Goal: Use online tool/utility: Utilize a website feature to perform a specific function

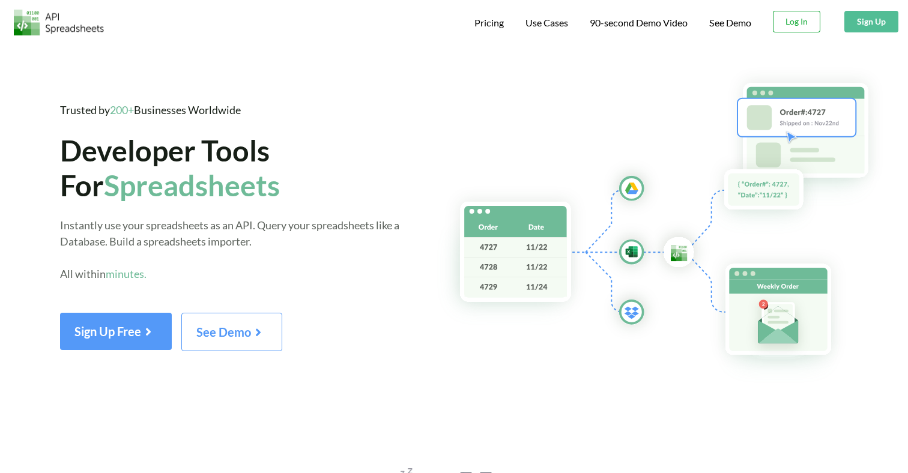
click at [790, 19] on button "Log In" at bounding box center [796, 22] width 47 height 22
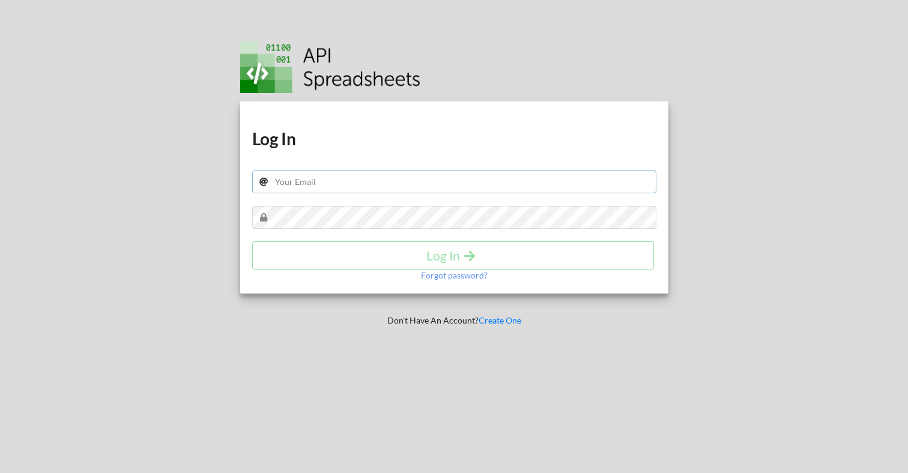
click at [551, 171] on input "text" at bounding box center [454, 182] width 404 height 23
type input "adhaar+007@apispreadsheets.com"
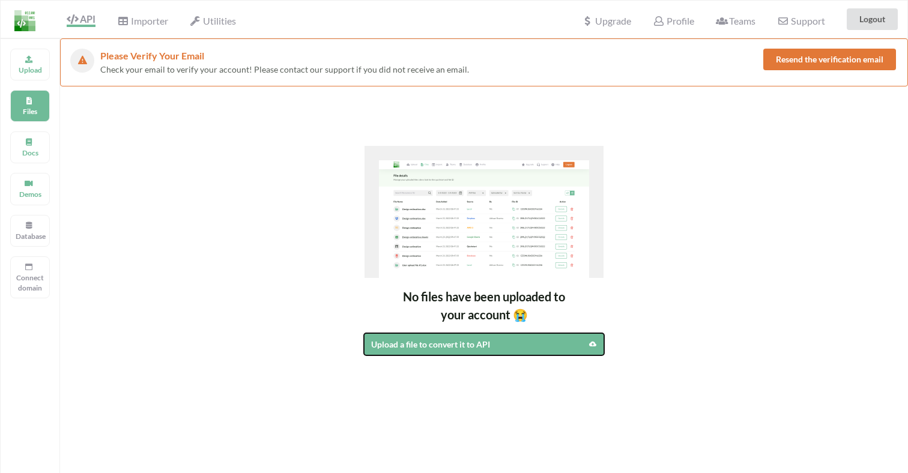
click at [434, 348] on div "Upload a file to convert it to API" at bounding box center [455, 344] width 168 height 13
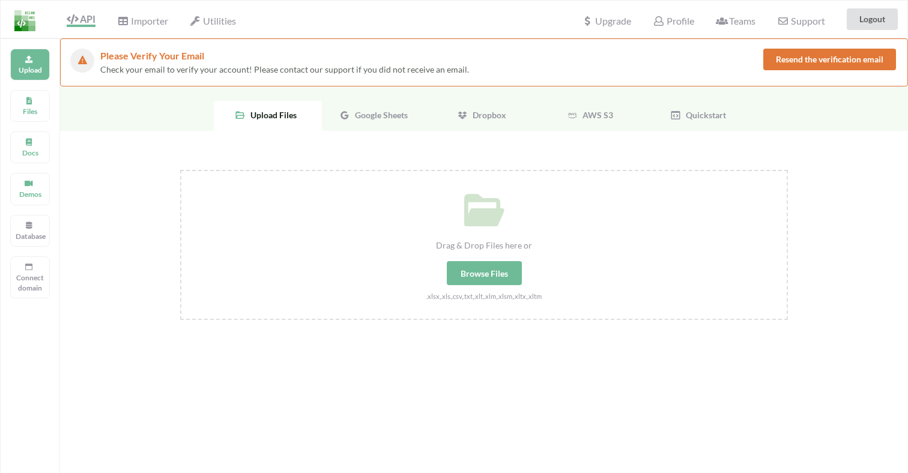
click at [360, 112] on span "Google Sheets" at bounding box center [379, 115] width 58 height 10
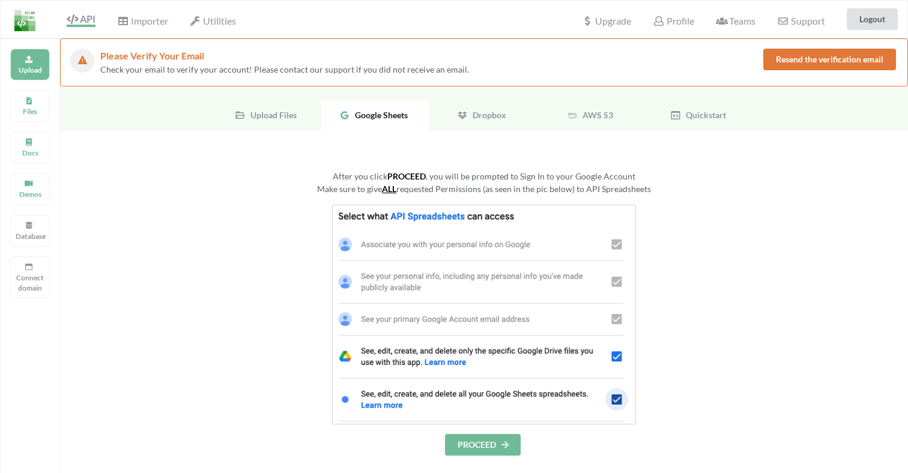
click at [489, 449] on button "PROCEED" at bounding box center [483, 445] width 76 height 22
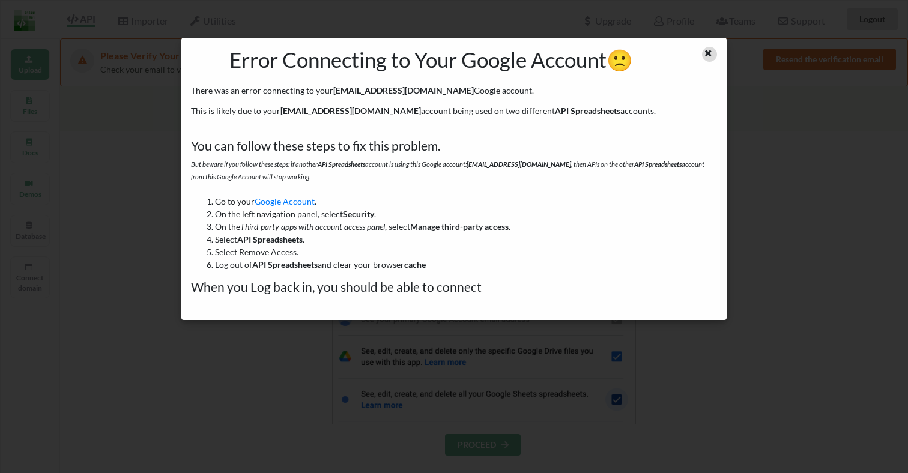
click at [711, 54] on icon at bounding box center [708, 51] width 10 height 8
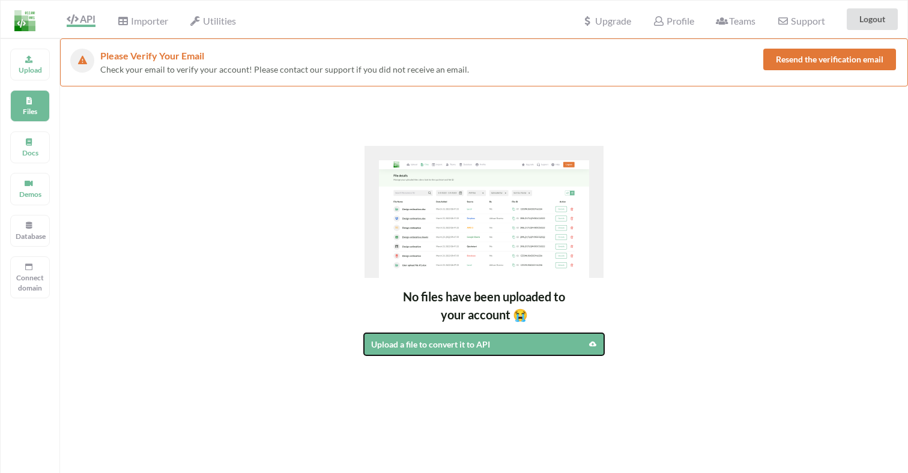
click at [463, 349] on div "Upload a file to convert it to API" at bounding box center [455, 344] width 168 height 13
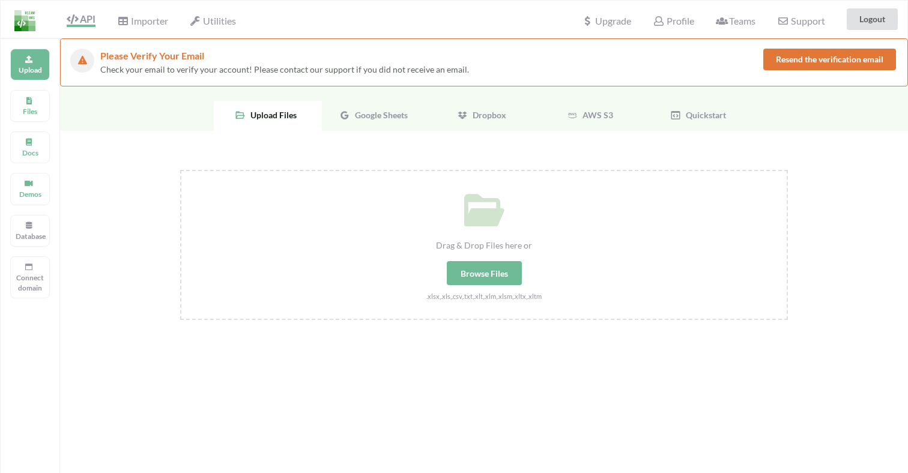
click at [358, 100] on div "Upload Files Google Sheets Dropbox AWS S3 Quickstart" at bounding box center [484, 108] width 848 height 44
click at [362, 120] on div "Google Sheets" at bounding box center [376, 116] width 108 height 30
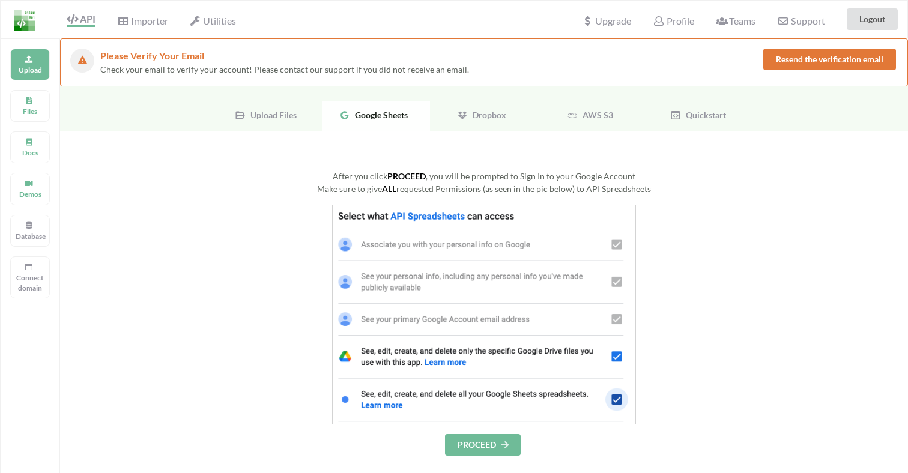
click at [467, 451] on button "PROCEED" at bounding box center [483, 445] width 76 height 22
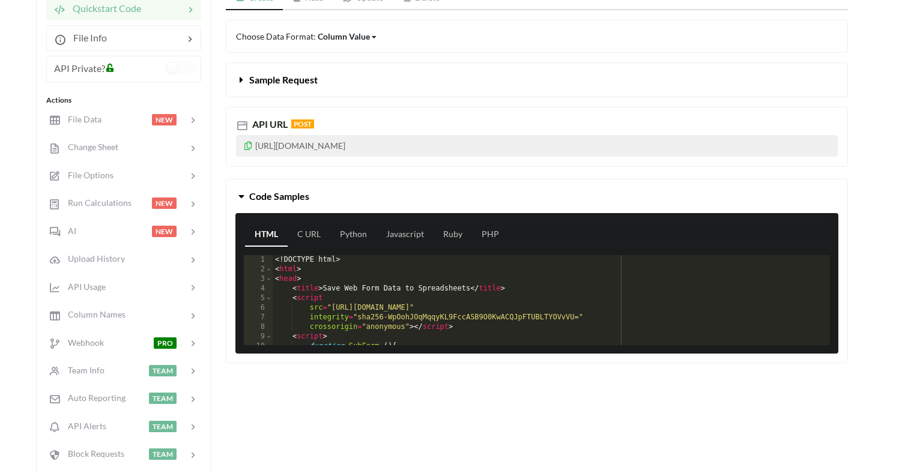
scroll to position [190, 0]
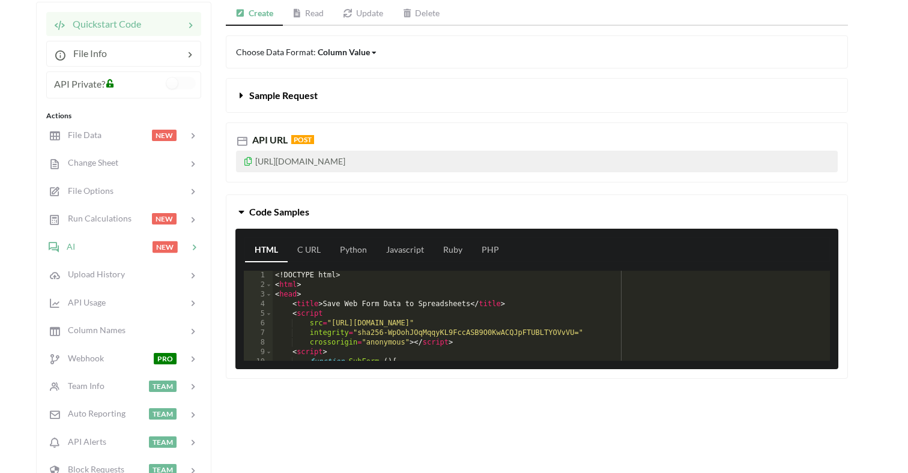
click at [180, 247] on span "NEW" at bounding box center [170, 246] width 35 height 10
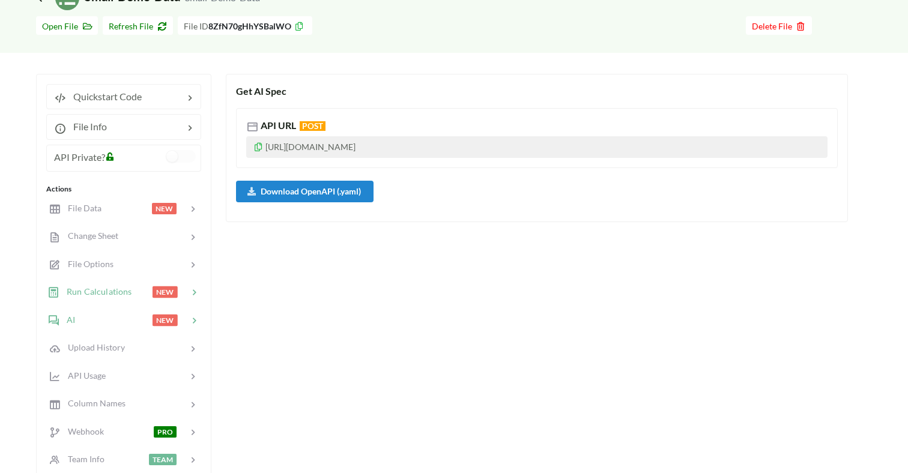
scroll to position [116, 0]
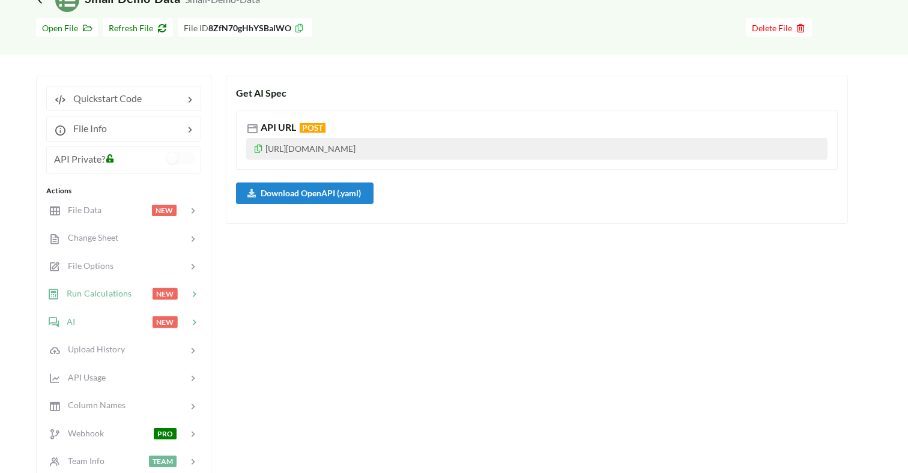
click at [157, 294] on span "NEW" at bounding box center [165, 293] width 25 height 11
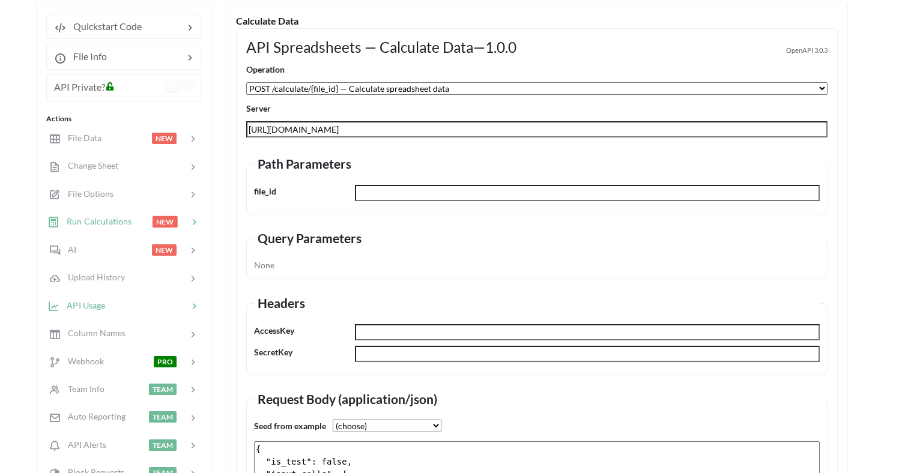
scroll to position [175, 0]
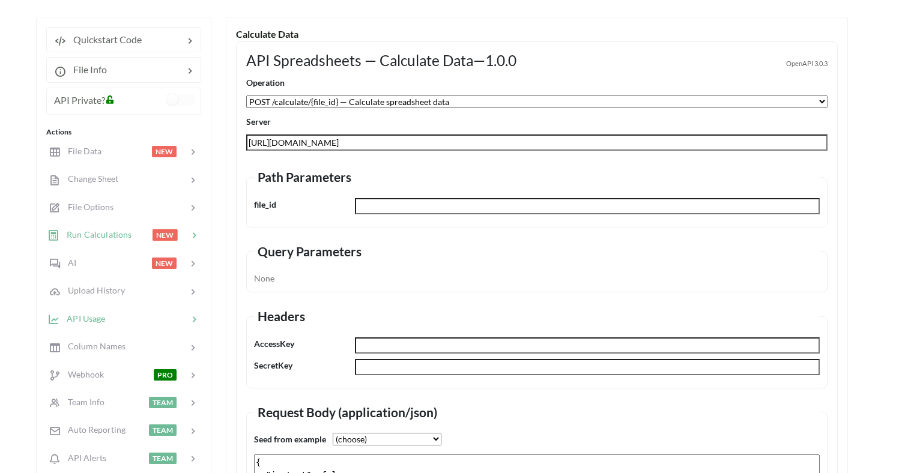
click at [169, 263] on span "NEW" at bounding box center [164, 263] width 25 height 11
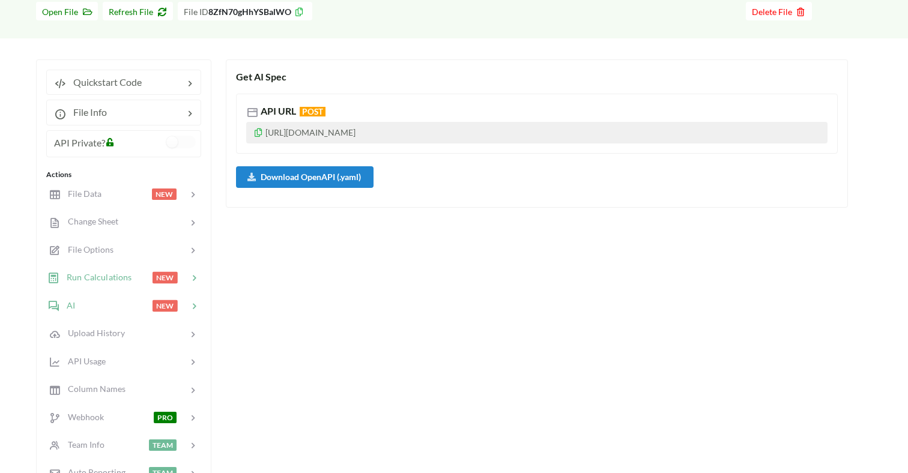
scroll to position [127, 0]
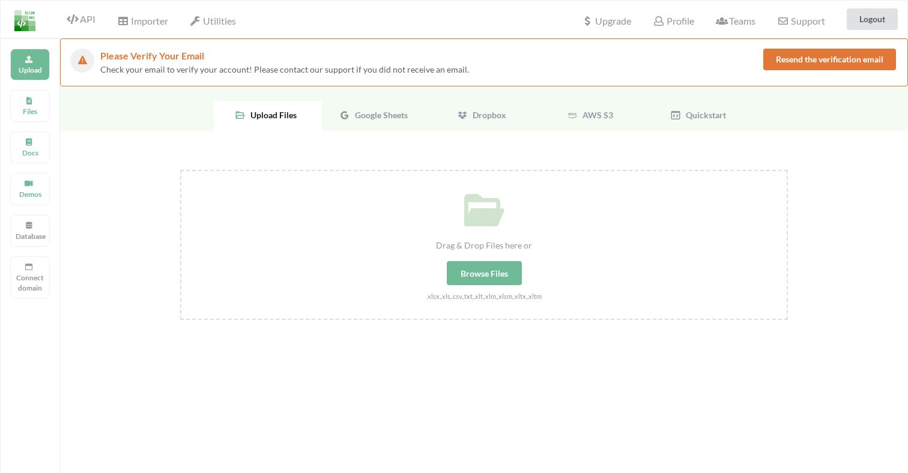
click at [386, 107] on div "Google Sheets" at bounding box center [376, 116] width 108 height 30
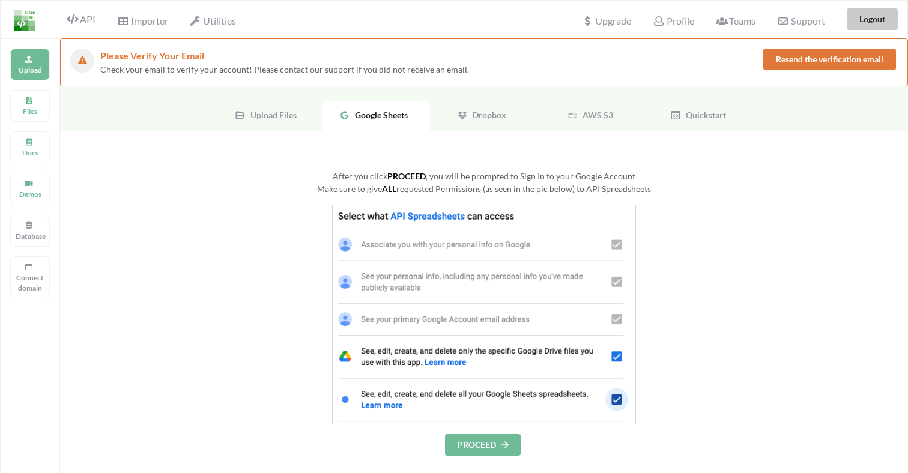
click at [853, 20] on button "Logout" at bounding box center [872, 19] width 51 height 22
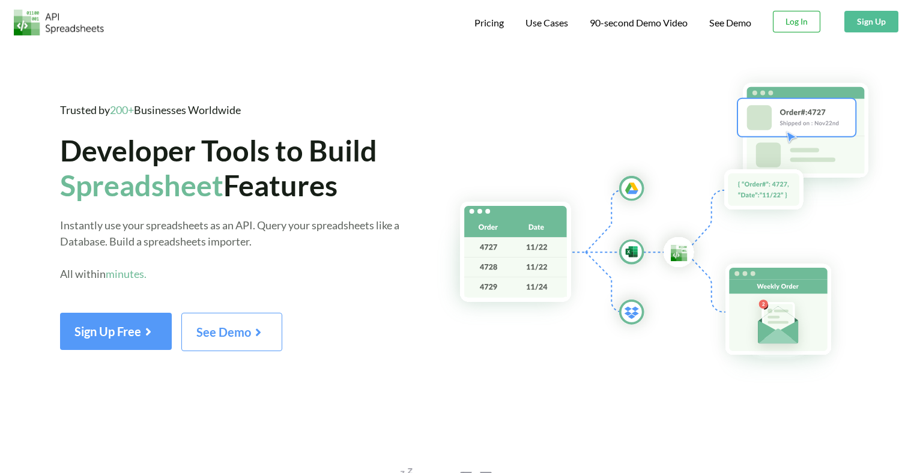
click at [794, 23] on button "Log In" at bounding box center [796, 22] width 47 height 22
